Goal: Task Accomplishment & Management: Manage account settings

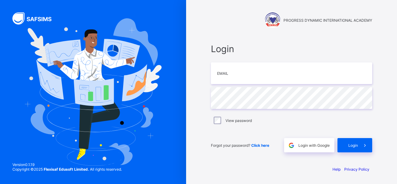
type input "**********"
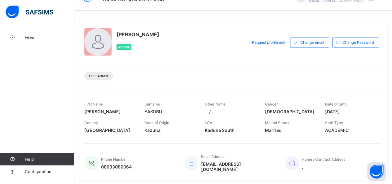
scroll to position [46, 0]
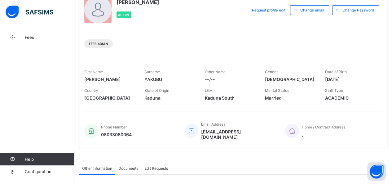
click at [362, 34] on div "Fees Admin" at bounding box center [233, 42] width 298 height 20
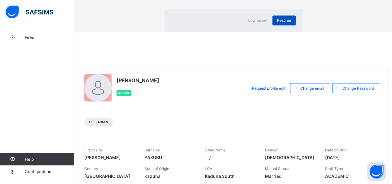
click at [272, 25] on div "Resume" at bounding box center [283, 20] width 23 height 10
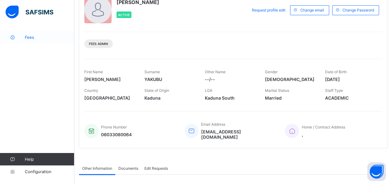
click at [29, 33] on link "Fees" at bounding box center [37, 37] width 74 height 12
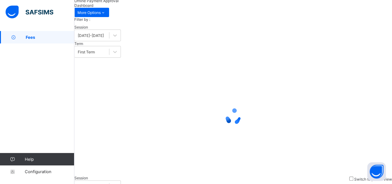
scroll to position [45, 0]
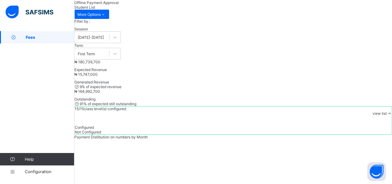
type input "*****"
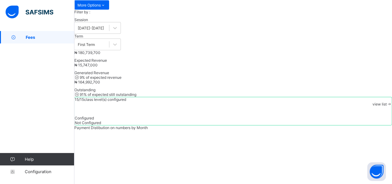
scroll to position [66, 0]
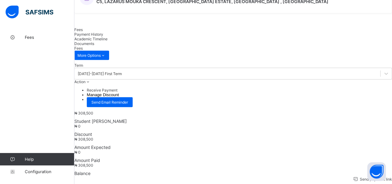
scroll to position [177, 0]
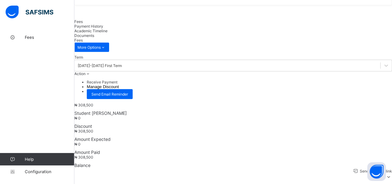
click at [385, 174] on icon at bounding box center [388, 177] width 7 height 6
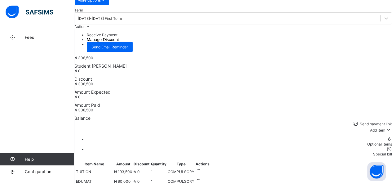
scroll to position [246, 0]
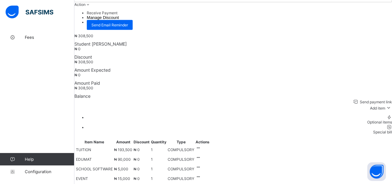
click at [377, 130] on div "Special bill" at bounding box center [239, 132] width 305 height 5
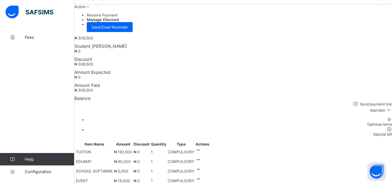
scroll to position [243, 0]
click at [201, 148] on icon at bounding box center [198, 150] width 5 height 5
click at [133, 147] on td "₦ 193,500" at bounding box center [123, 151] width 19 height 9
click at [201, 148] on icon at bounding box center [198, 150] width 5 height 5
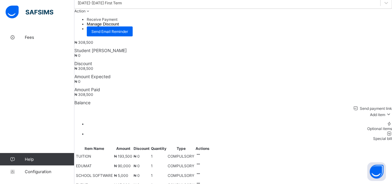
scroll to position [239, 0]
click at [81, 53] on span "₦ 0" at bounding box center [77, 55] width 6 height 5
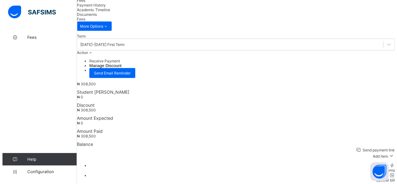
scroll to position [197, 0]
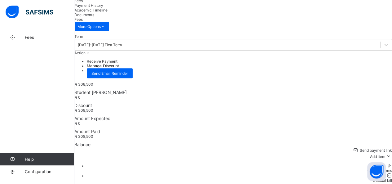
click at [162, 103] on span "Discount" at bounding box center [233, 105] width 318 height 5
click at [119, 64] on button "Manage Discount" at bounding box center [103, 66] width 32 height 5
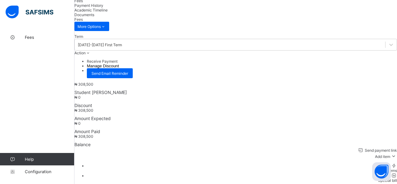
scroll to position [41, 0]
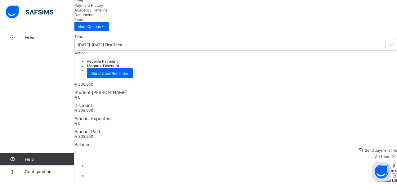
type input "**"
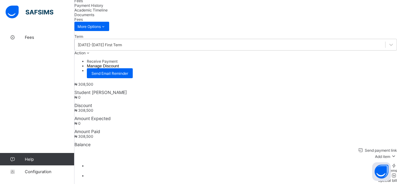
type input "**"
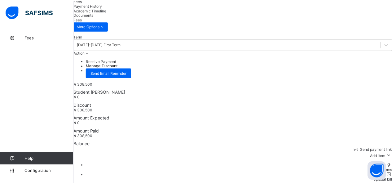
scroll to position [11, 0]
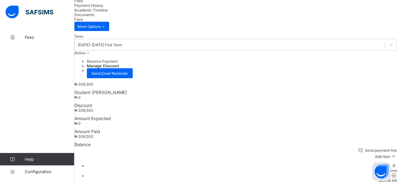
type input "**********"
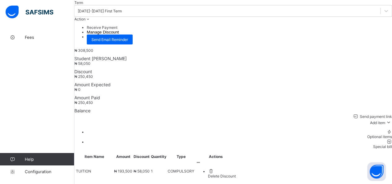
scroll to position [231, 0]
click at [269, 113] on div "Send payment link Add item Optional items Special bill Item Name Amount Discoun…" at bounding box center [233, 167] width 318 height 109
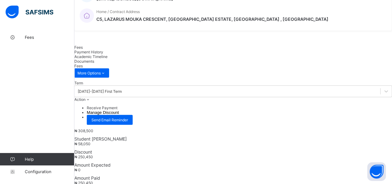
scroll to position [125, 0]
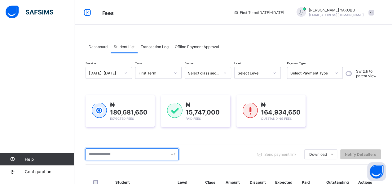
click at [128, 156] on input "text" at bounding box center [132, 154] width 93 height 12
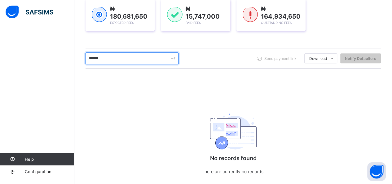
scroll to position [105, 0]
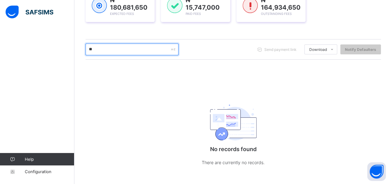
type input "*"
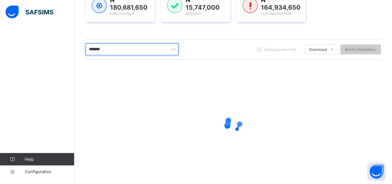
scroll to position [87, 0]
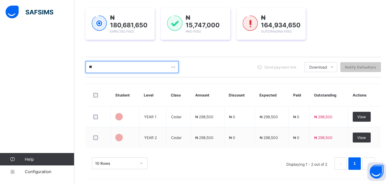
type input "*"
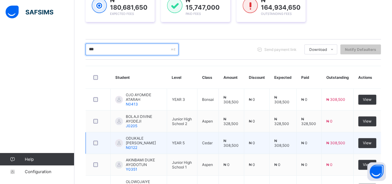
scroll to position [139, 0]
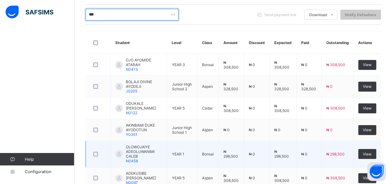
type input "***"
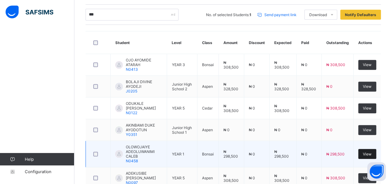
click at [372, 152] on span "View" at bounding box center [367, 154] width 9 height 5
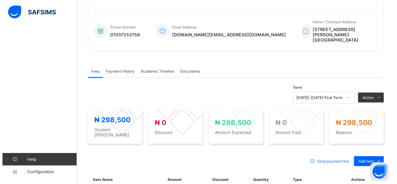
scroll to position [178, 0]
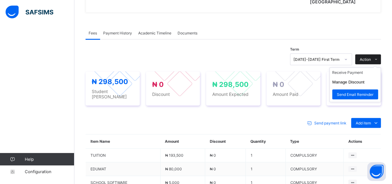
click at [378, 57] on icon at bounding box center [376, 59] width 5 height 4
click at [358, 80] on button "Manage Discount" at bounding box center [348, 82] width 32 height 5
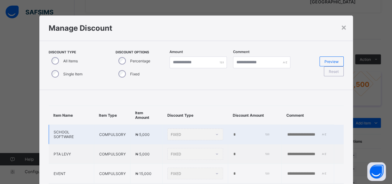
type input "*"
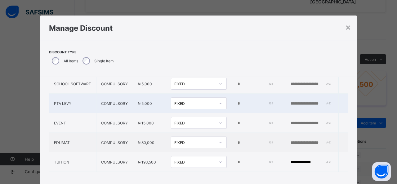
scroll to position [41, 0]
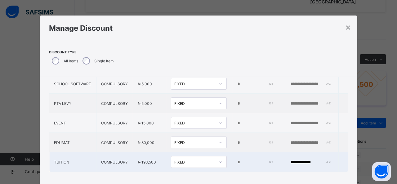
click at [193, 157] on div "FIXED" at bounding box center [192, 161] width 43 height 9
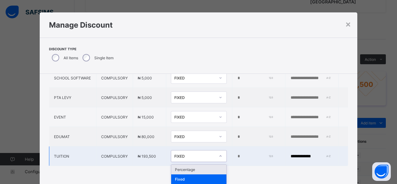
click at [190, 166] on div "Percentage" at bounding box center [198, 170] width 55 height 10
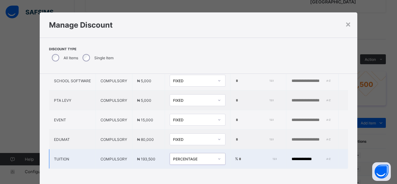
click at [259, 156] on div "*" at bounding box center [259, 158] width 42 height 5
click at [238, 156] on input "*" at bounding box center [256, 158] width 37 height 5
click at [258, 156] on div "*" at bounding box center [259, 158] width 42 height 5
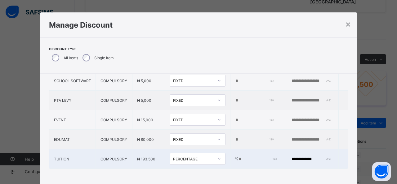
click at [258, 156] on div "*" at bounding box center [259, 158] width 42 height 5
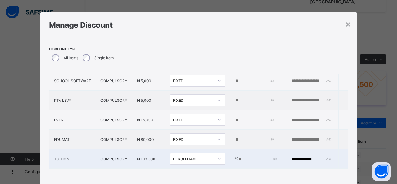
click at [238, 156] on input "*" at bounding box center [256, 158] width 37 height 5
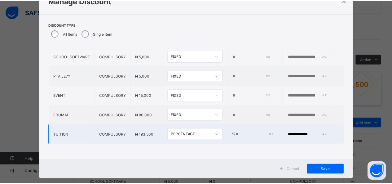
scroll to position [38, 0]
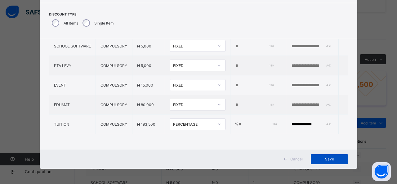
type input "**"
click at [330, 159] on span "Save" at bounding box center [329, 158] width 28 height 5
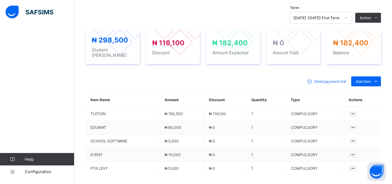
scroll to position [227, 0]
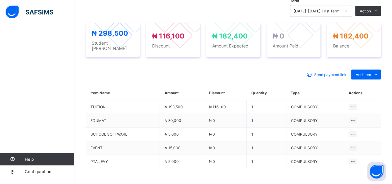
click at [150, 69] on div "Send payment link Add item Optional items Special bill" at bounding box center [233, 74] width 295 height 10
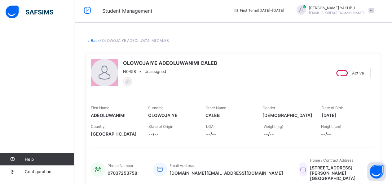
scroll to position [0, 0]
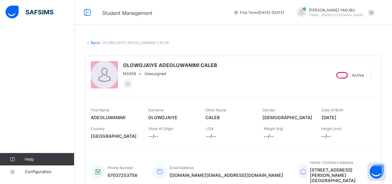
click at [95, 42] on link "Back" at bounding box center [95, 42] width 9 height 5
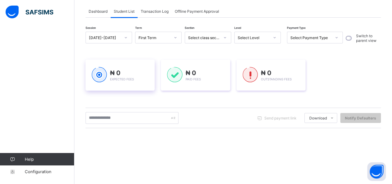
scroll to position [42, 0]
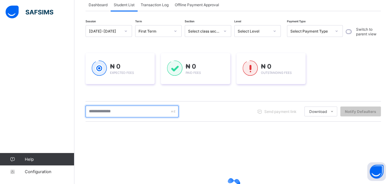
click at [118, 113] on input "text" at bounding box center [132, 111] width 93 height 12
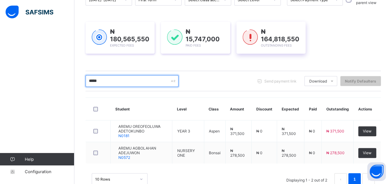
scroll to position [87, 0]
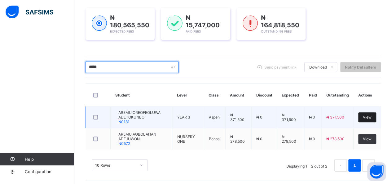
type input "*****"
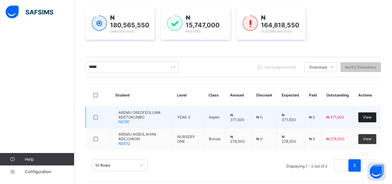
click at [372, 115] on span "View" at bounding box center [367, 117] width 9 height 5
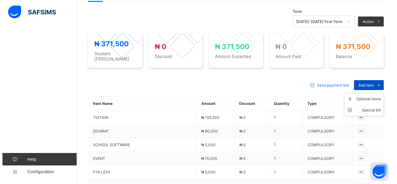
scroll to position [205, 0]
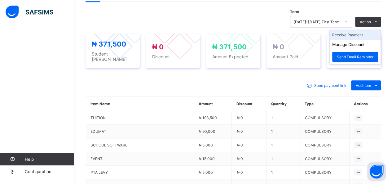
click at [359, 34] on li "Receive Payment" at bounding box center [355, 35] width 51 height 10
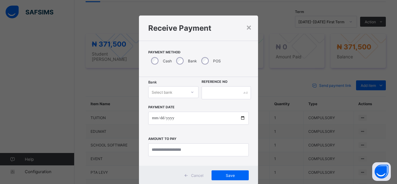
click at [181, 92] on div "Select bank" at bounding box center [173, 92] width 50 height 12
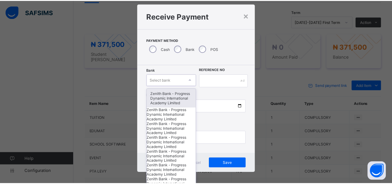
scroll to position [12, 0]
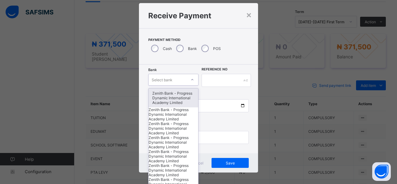
click at [177, 93] on div "Zenith Bank - Progress Dynamic International Academy Limited" at bounding box center [173, 97] width 50 height 19
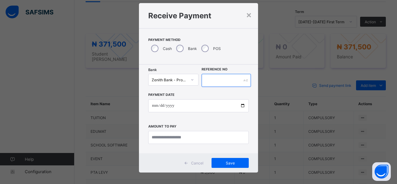
click at [213, 79] on input "text" at bounding box center [225, 80] width 49 height 13
type input "*"
type input "**********"
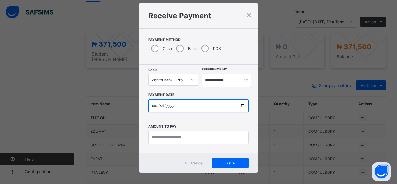
click at [217, 107] on input "date" at bounding box center [198, 105] width 100 height 13
click at [240, 105] on input "date" at bounding box center [198, 105] width 100 height 13
type input "**********"
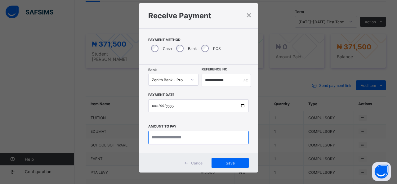
click at [182, 138] on input "currency" at bounding box center [198, 137] width 100 height 13
type input "*********"
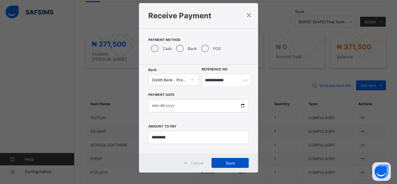
click at [232, 162] on span "Save" at bounding box center [230, 163] width 28 height 5
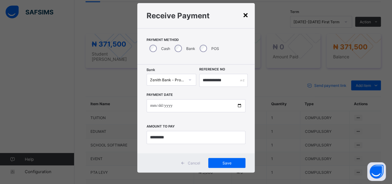
click at [246, 14] on div "×" at bounding box center [246, 14] width 6 height 11
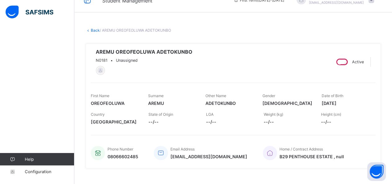
scroll to position [9, 0]
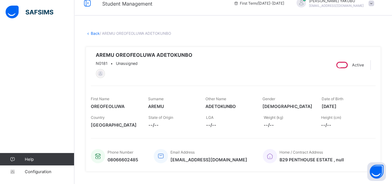
click at [91, 34] on link "Back" at bounding box center [95, 33] width 9 height 5
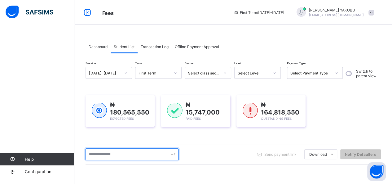
click at [143, 154] on input "text" at bounding box center [132, 154] width 93 height 12
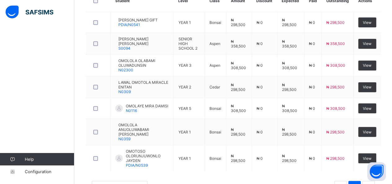
scroll to position [181, 0]
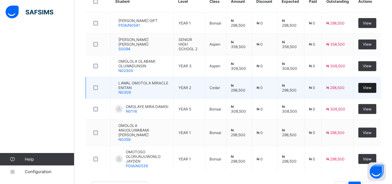
type input "*******"
click at [372, 90] on span "View" at bounding box center [367, 87] width 9 height 5
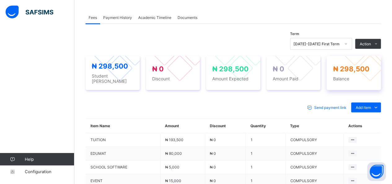
scroll to position [187, 0]
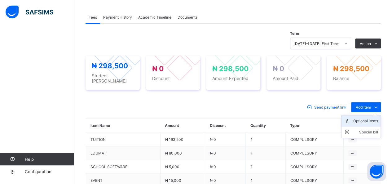
click at [375, 118] on div "Optional items" at bounding box center [365, 121] width 25 height 6
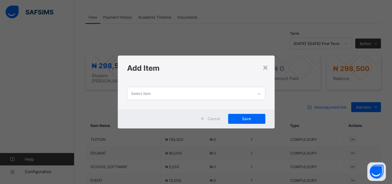
click at [257, 94] on div at bounding box center [259, 94] width 11 height 10
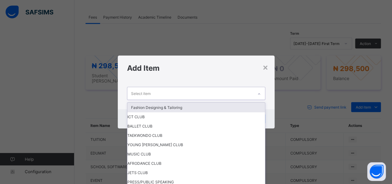
scroll to position [0, 0]
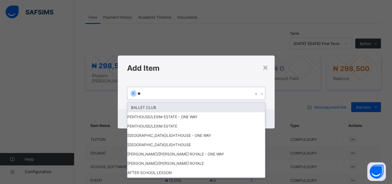
type input "***"
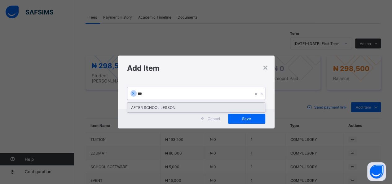
click at [205, 106] on div "AFTER SCHOOL LESSON" at bounding box center [196, 108] width 138 height 10
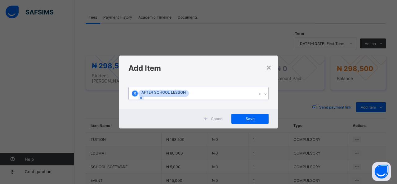
click at [137, 93] on icon at bounding box center [135, 93] width 4 height 4
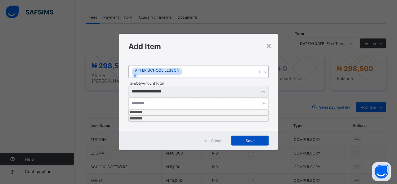
click at [252, 138] on span "Save" at bounding box center [250, 140] width 28 height 5
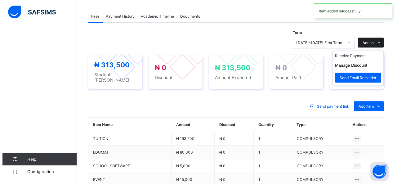
scroll to position [187, 0]
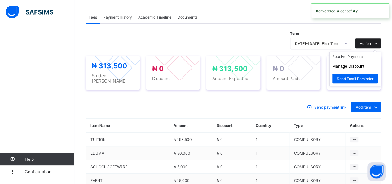
click at [378, 42] on icon at bounding box center [376, 44] width 5 height 4
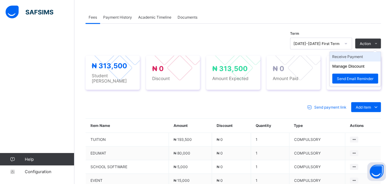
click at [358, 57] on li "Receive Payment" at bounding box center [355, 57] width 51 height 10
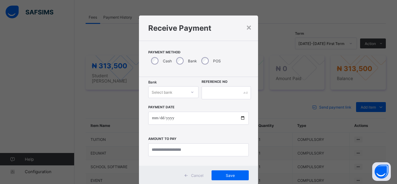
click at [179, 91] on div "Select bank" at bounding box center [173, 92] width 50 height 12
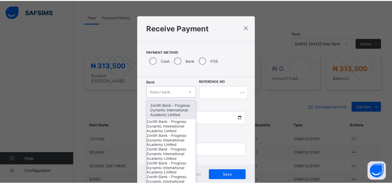
scroll to position [12, 0]
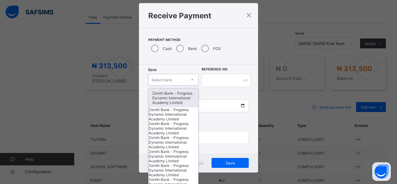
click at [178, 95] on div "Zenith Bank - Progress Dynamic International Academy Limited" at bounding box center [173, 97] width 50 height 19
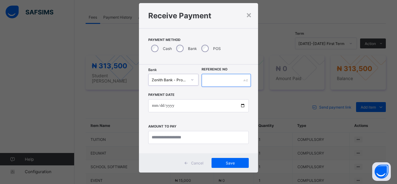
click at [223, 80] on input "text" at bounding box center [225, 80] width 49 height 13
type input "**********"
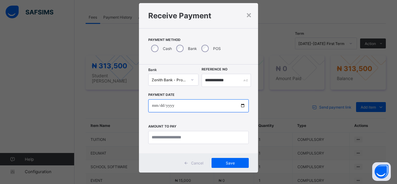
click at [190, 108] on input "date" at bounding box center [198, 105] width 100 height 13
click at [241, 105] on input "date" at bounding box center [198, 105] width 100 height 13
type input "**********"
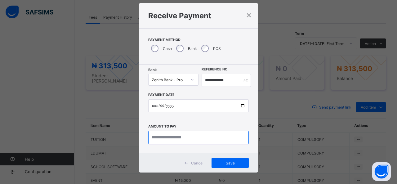
click at [177, 136] on input "currency" at bounding box center [198, 137] width 100 height 13
type input "*********"
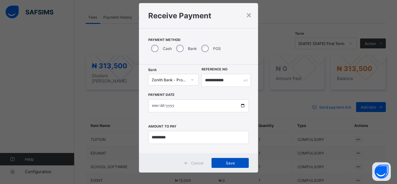
click at [225, 160] on div "Save" at bounding box center [229, 163] width 37 height 10
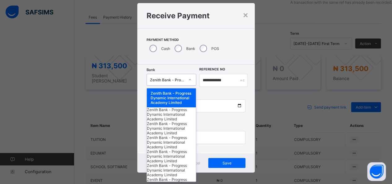
click at [188, 80] on icon at bounding box center [190, 80] width 4 height 6
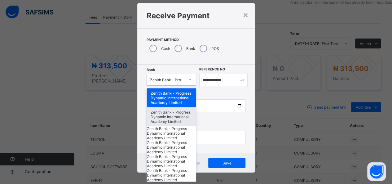
click at [170, 122] on div "Zenith Bank - Progress Dynamic International Academy Limited" at bounding box center [171, 116] width 49 height 19
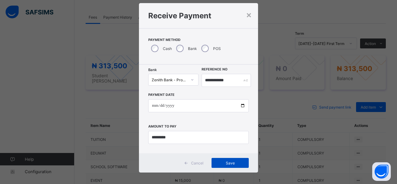
click at [228, 161] on span "Save" at bounding box center [230, 163] width 28 height 5
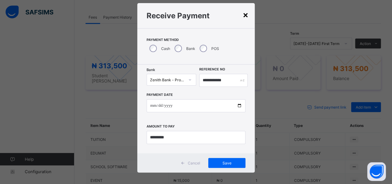
click at [244, 15] on div "×" at bounding box center [246, 14] width 6 height 11
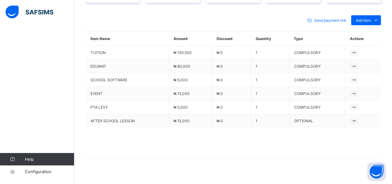
scroll to position [276, 0]
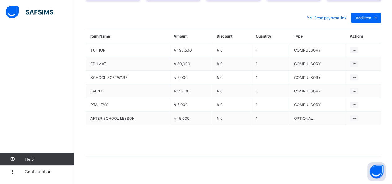
click at [182, 17] on div "Send payment link Add item Optional items Special bill" at bounding box center [233, 18] width 295 height 10
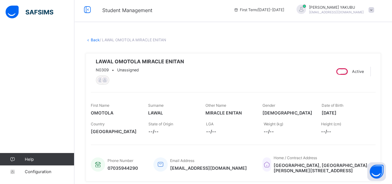
scroll to position [0, 0]
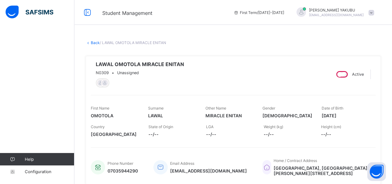
click at [90, 43] on icon at bounding box center [88, 42] width 5 height 5
click at [92, 42] on link "Back" at bounding box center [95, 42] width 9 height 5
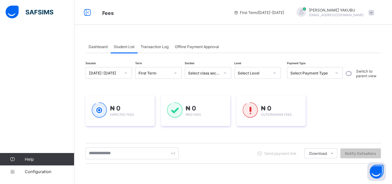
click at [154, 47] on span "Transaction Log" at bounding box center [155, 46] width 28 height 5
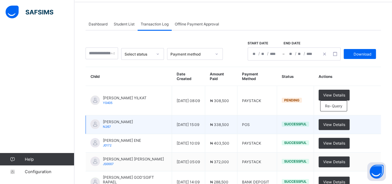
scroll to position [68, 0]
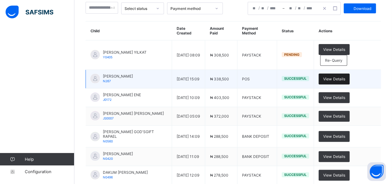
click at [338, 78] on span "View Details" at bounding box center [334, 79] width 22 height 5
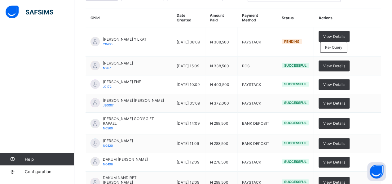
scroll to position [56, 0]
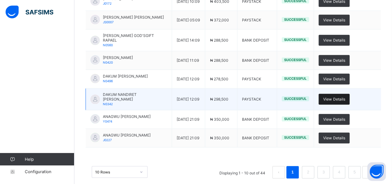
scroll to position [168, 0]
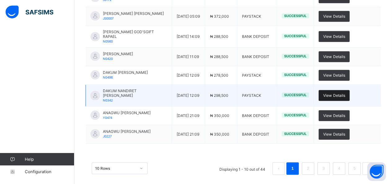
click at [337, 93] on span "View Details" at bounding box center [334, 95] width 22 height 5
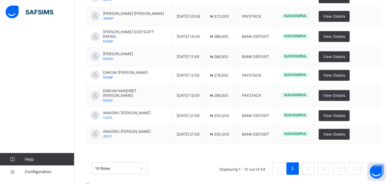
click at [89, 181] on span "×" at bounding box center [88, 184] width 4 height 7
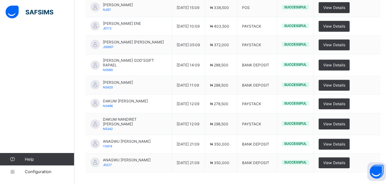
scroll to position [55, 0]
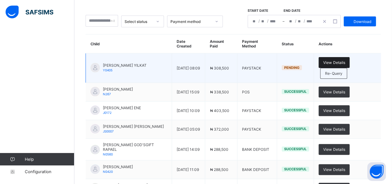
click at [337, 63] on span "View Details" at bounding box center [334, 62] width 22 height 5
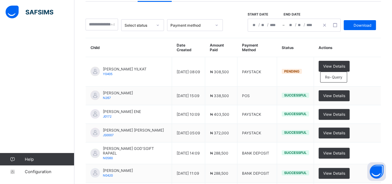
scroll to position [0, 0]
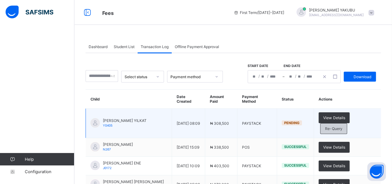
click at [332, 126] on span "Re-Query" at bounding box center [333, 128] width 17 height 5
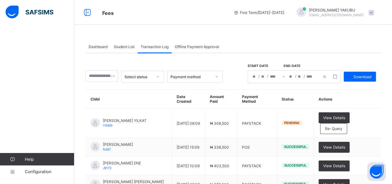
click at [191, 48] on span "Offline Payment Approval" at bounding box center [197, 46] width 44 height 5
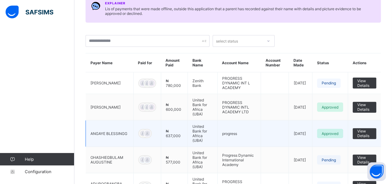
scroll to position [94, 0]
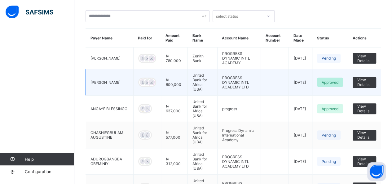
click at [333, 80] on span "Approved" at bounding box center [330, 82] width 17 height 5
click at [368, 77] on span "View Details" at bounding box center [364, 81] width 14 height 9
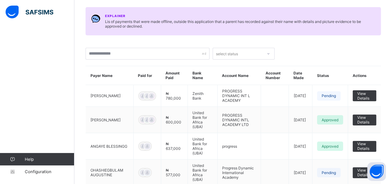
scroll to position [48, 0]
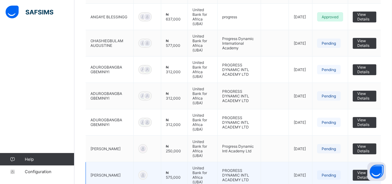
scroll to position [186, 0]
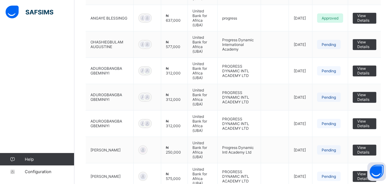
scroll to position [184, 0]
